Goal: Task Accomplishment & Management: Understand process/instructions

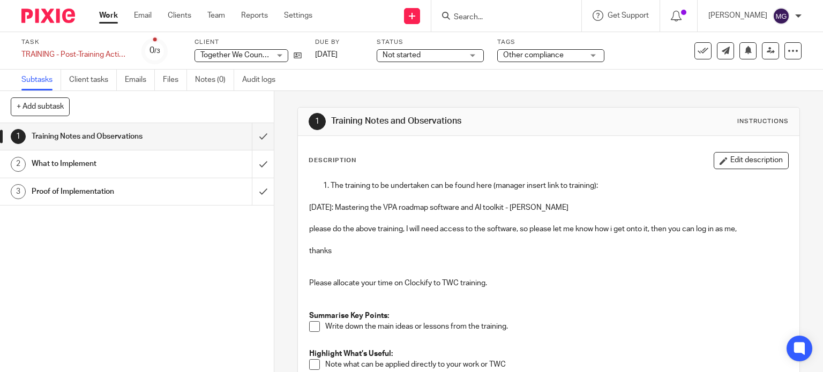
click at [111, 18] on link "Work" at bounding box center [108, 15] width 19 height 11
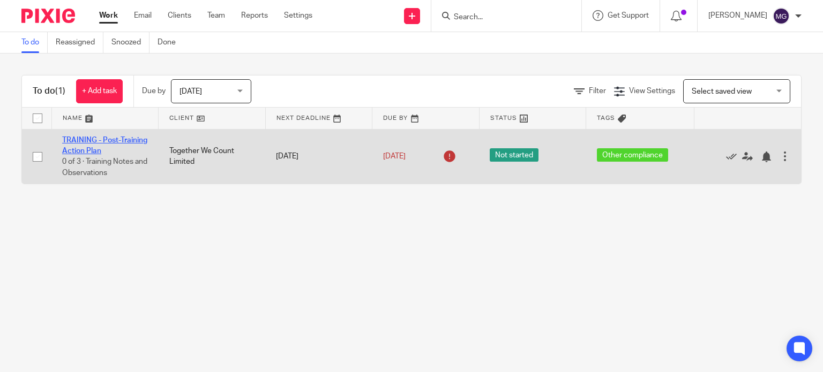
click at [77, 141] on link "TRAINING - Post-Training Action Plan" at bounding box center [104, 146] width 85 height 18
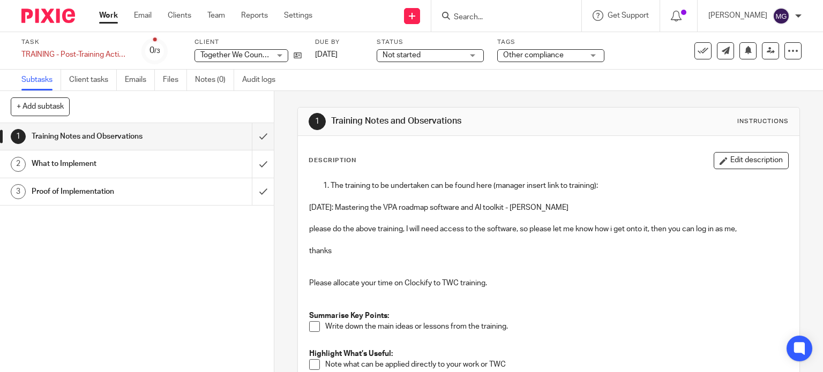
drag, startPoint x: 584, startPoint y: 204, endPoint x: 305, endPoint y: 206, distance: 279.1
click at [309, 206] on p "July 2025: Mastering the VPA roadmap software and AI toolkit - Mark Wickersham" at bounding box center [548, 207] width 479 height 11
copy p "July 2025: Mastering the VPA roadmap software and AI toolkit - Mark Wickersham"
